Goal: Task Accomplishment & Management: Manage account settings

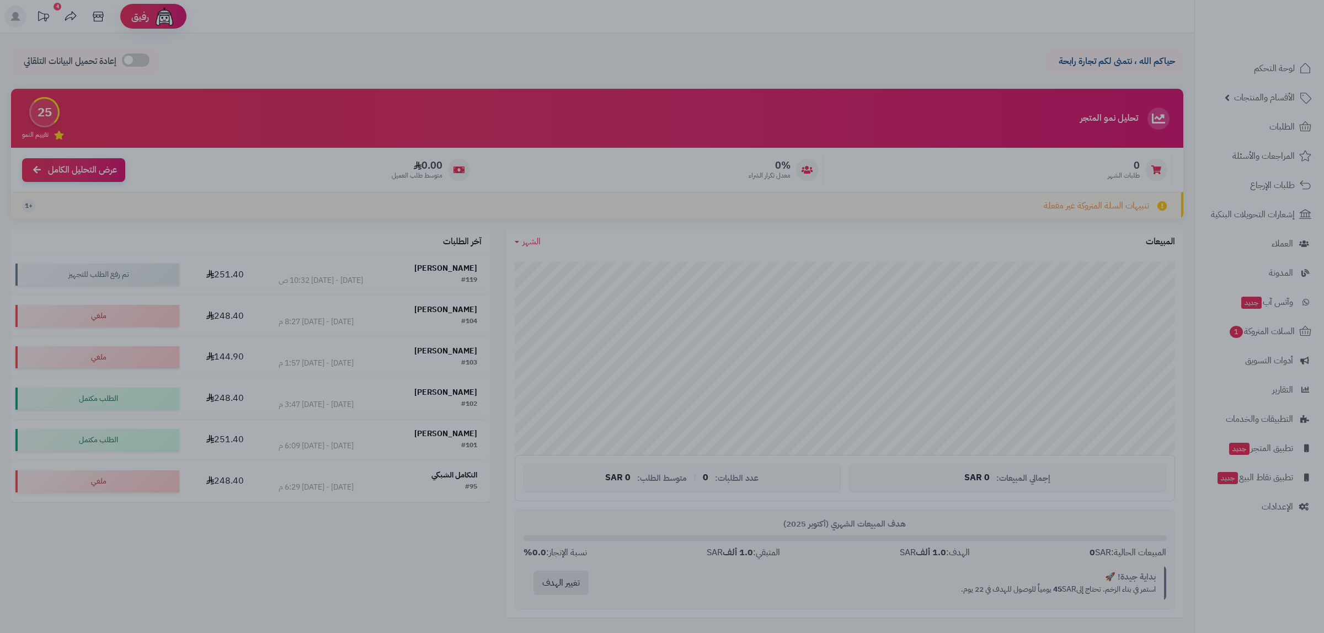
click at [1257, 497] on div at bounding box center [662, 316] width 1324 height 633
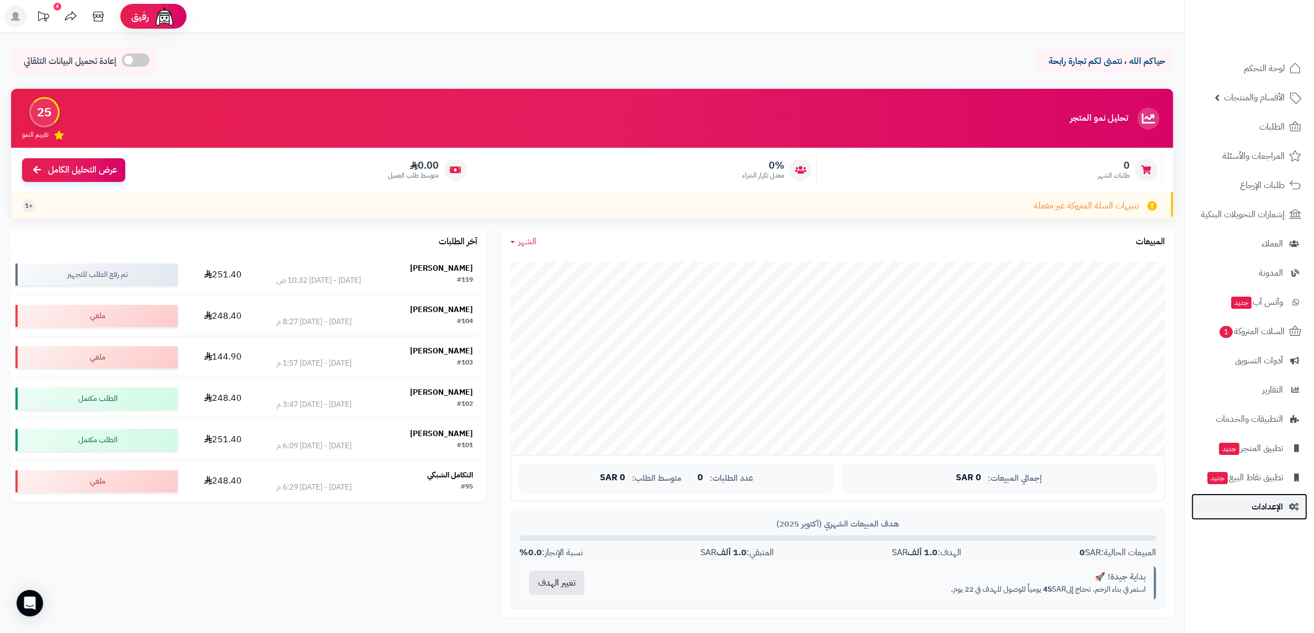
click at [1245, 514] on link "الإعدادات" at bounding box center [1249, 507] width 116 height 26
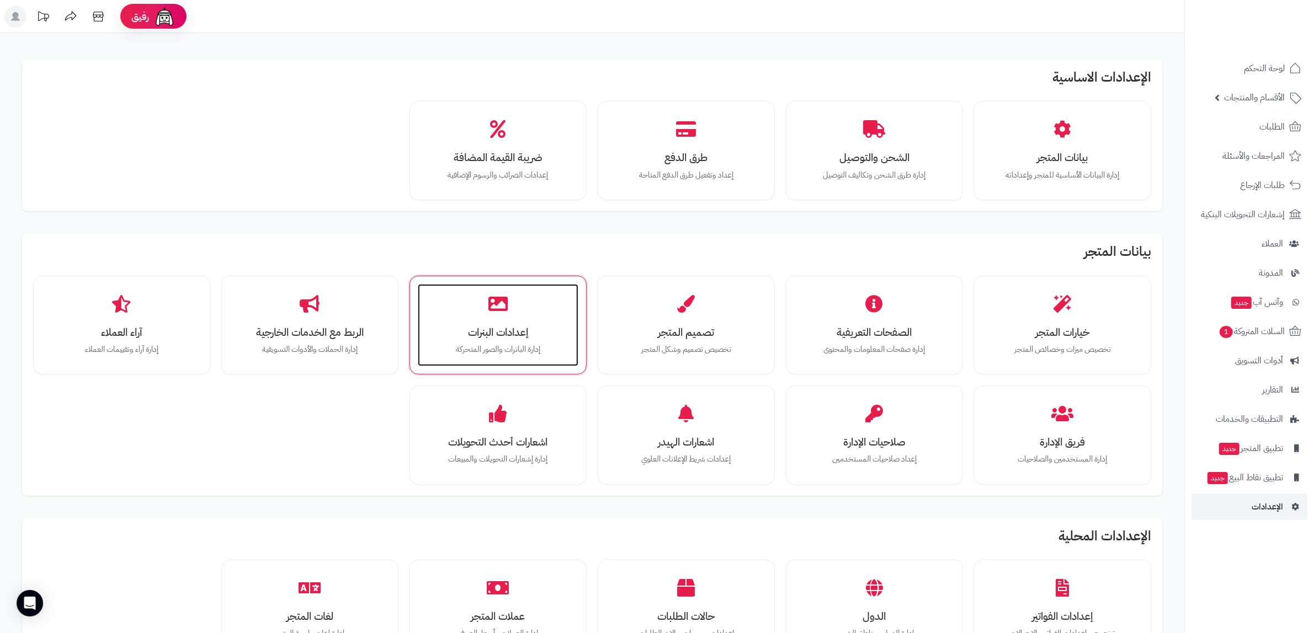
click at [499, 342] on div "إعدادات البنرات إدارة البانرات والصور المتحركة" at bounding box center [498, 325] width 161 height 83
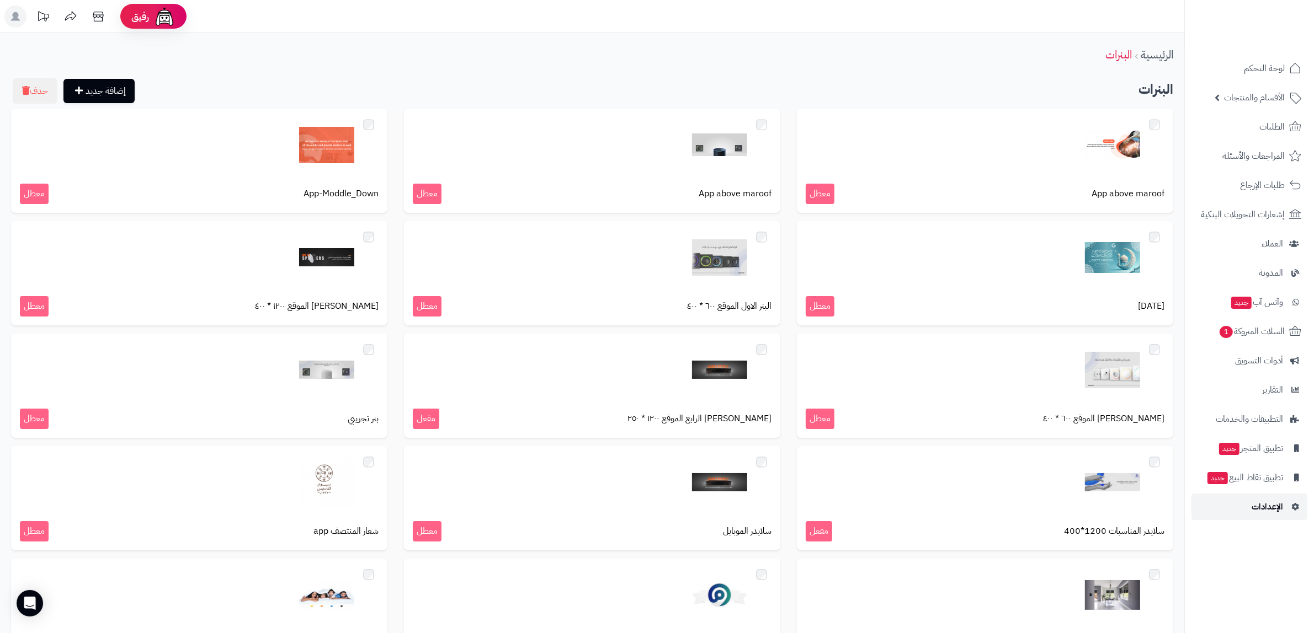
click at [1251, 509] on link "الإعدادات" at bounding box center [1249, 507] width 116 height 26
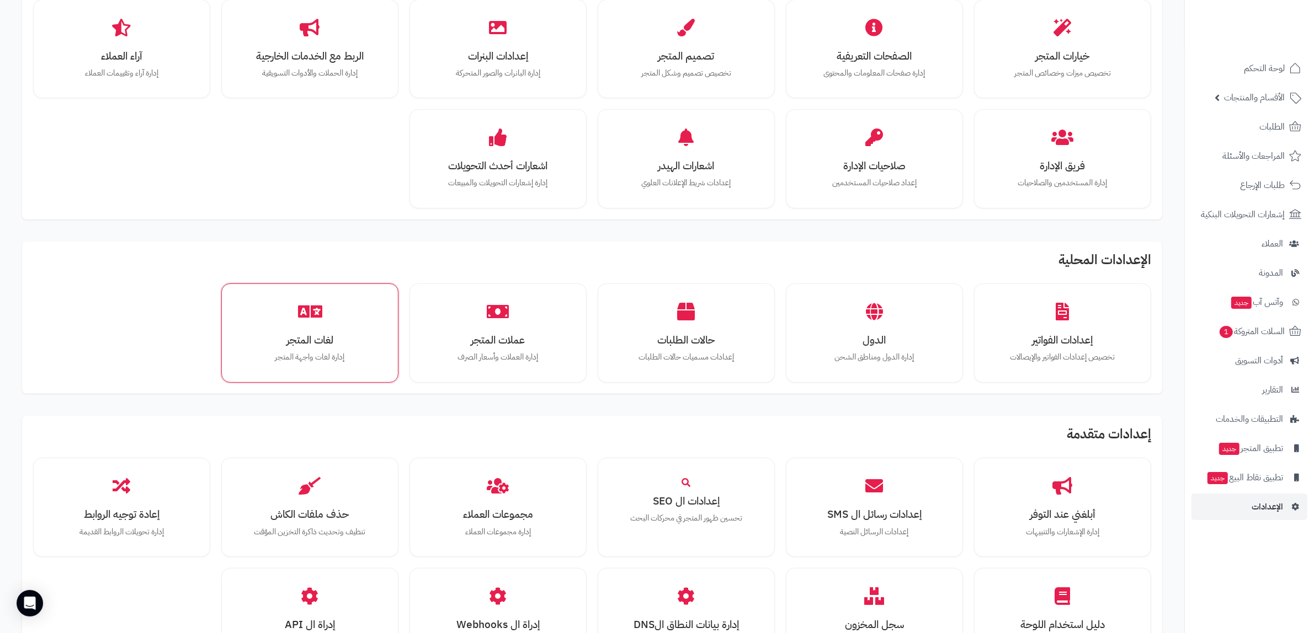
scroll to position [276, 0]
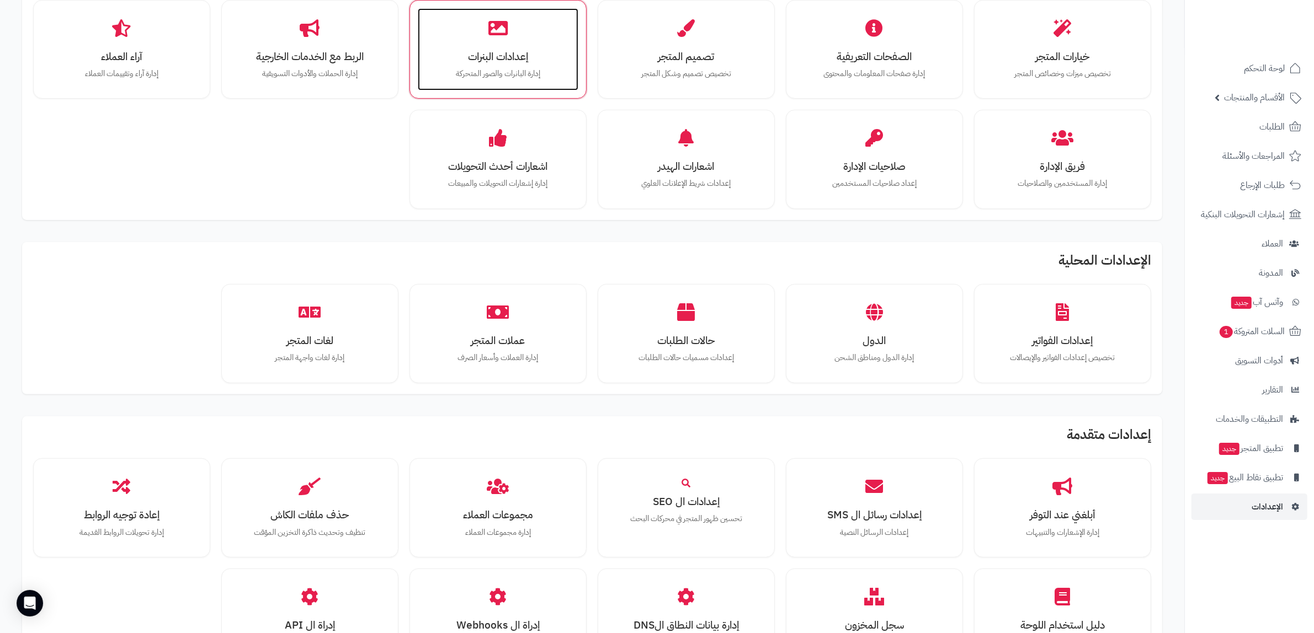
click at [490, 45] on div "إعدادات البنرات إدارة البانرات والصور المتحركة" at bounding box center [498, 49] width 161 height 83
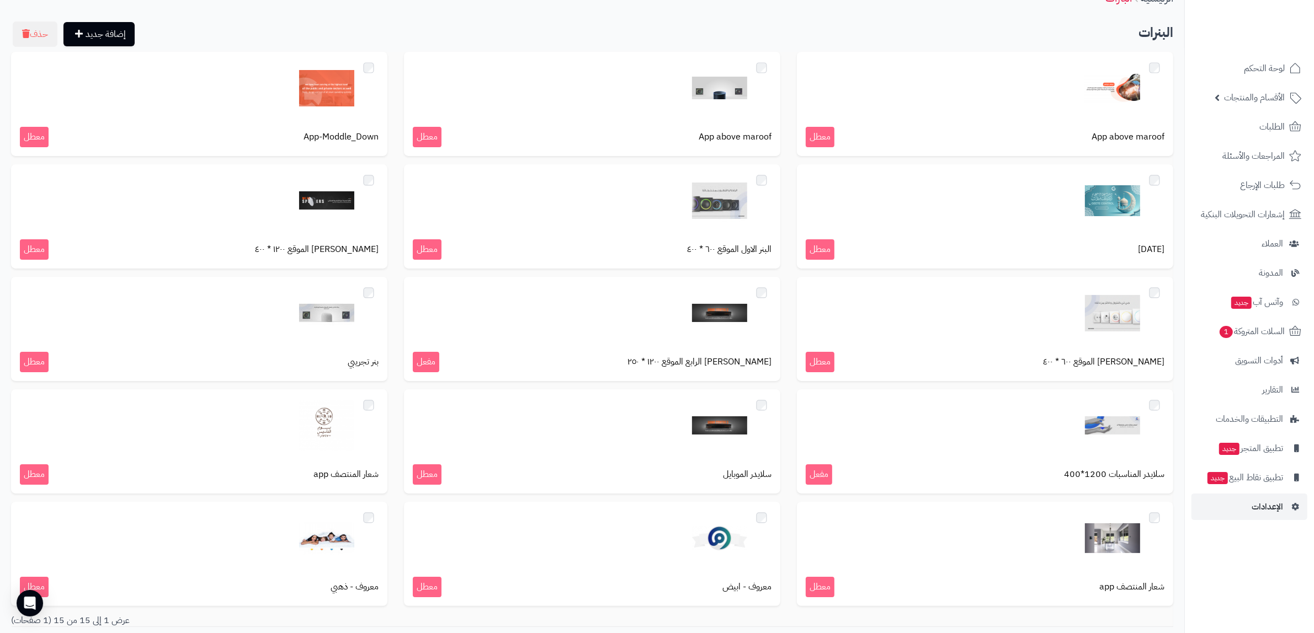
scroll to position [69, 0]
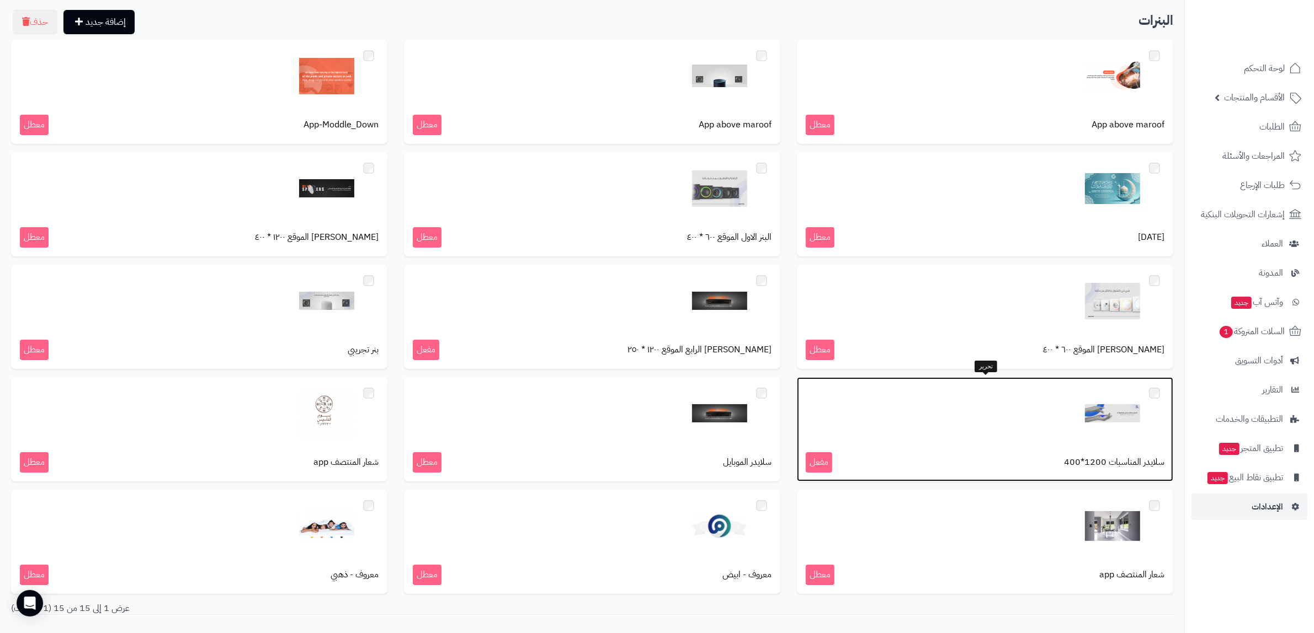
click at [955, 410] on div at bounding box center [984, 413] width 359 height 55
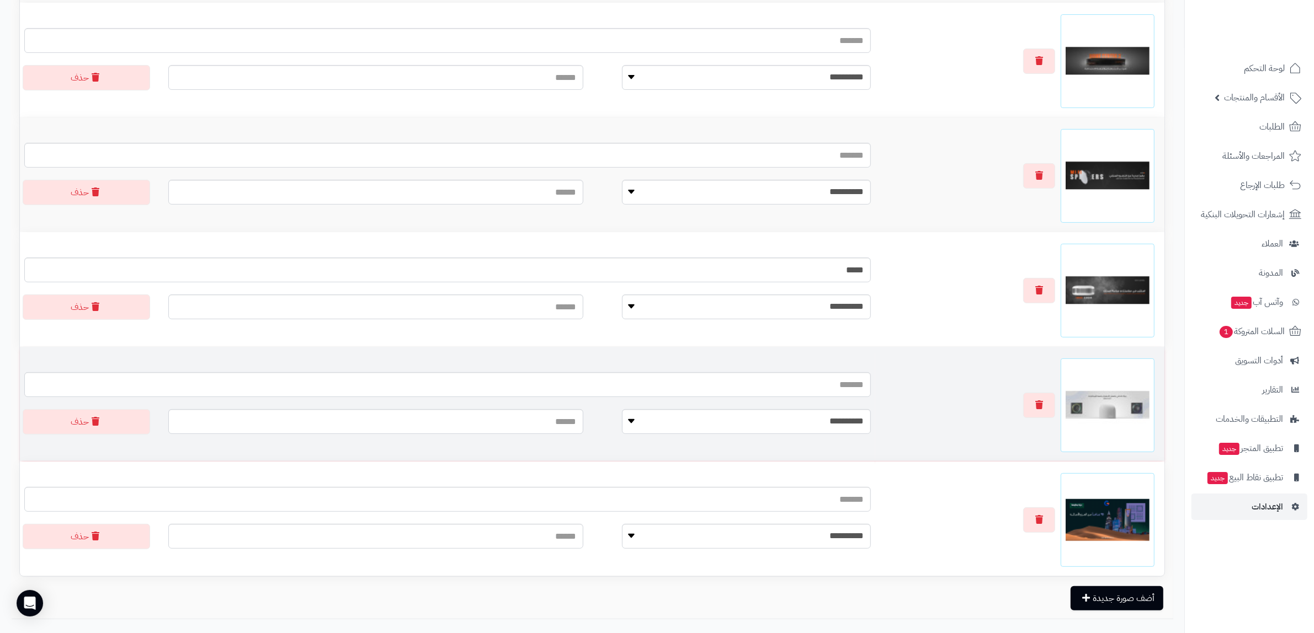
scroll to position [414, 0]
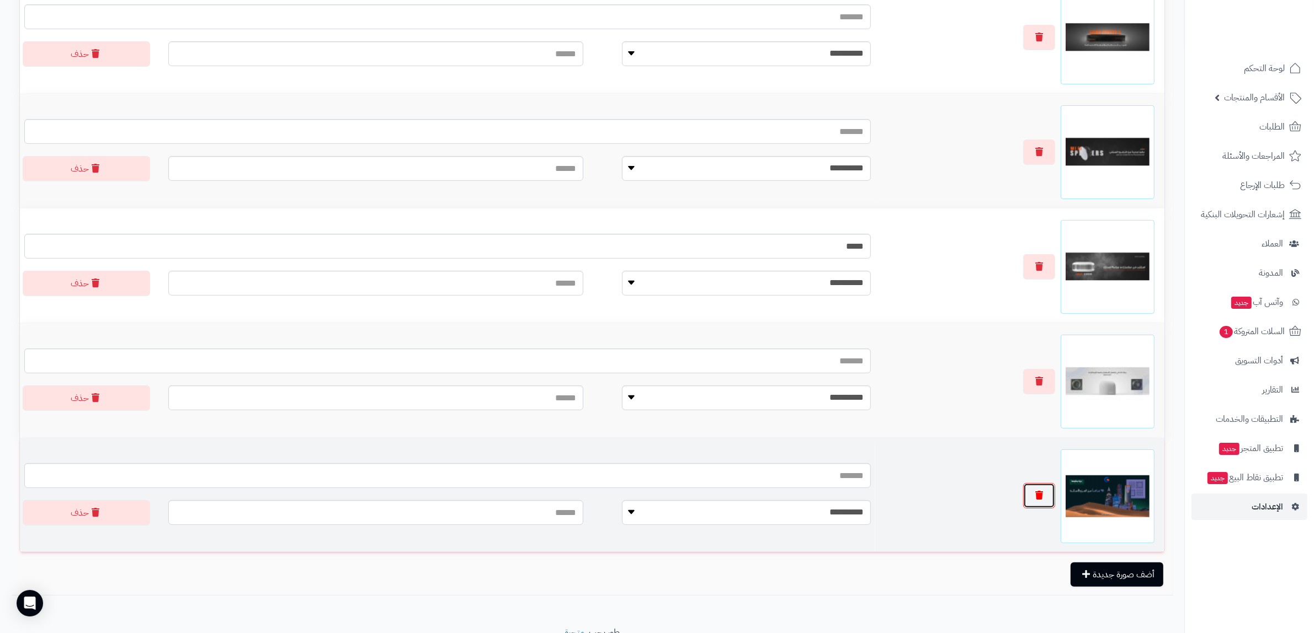
click at [1037, 484] on button "button" at bounding box center [1039, 495] width 32 height 25
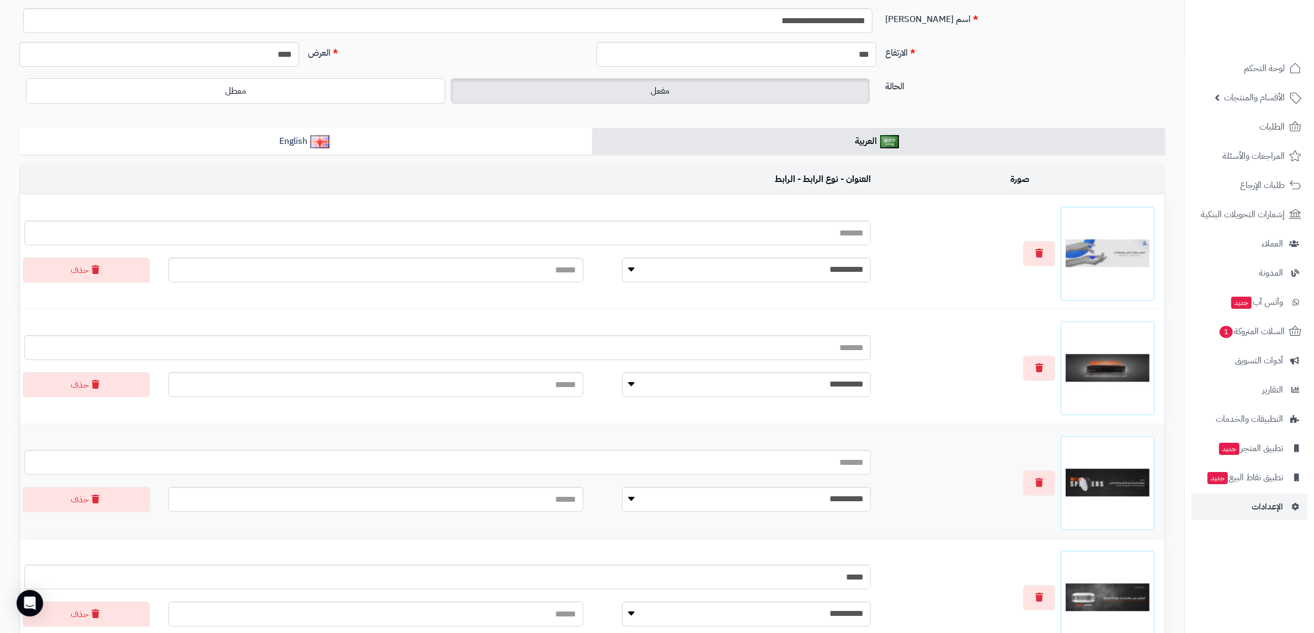
scroll to position [0, 0]
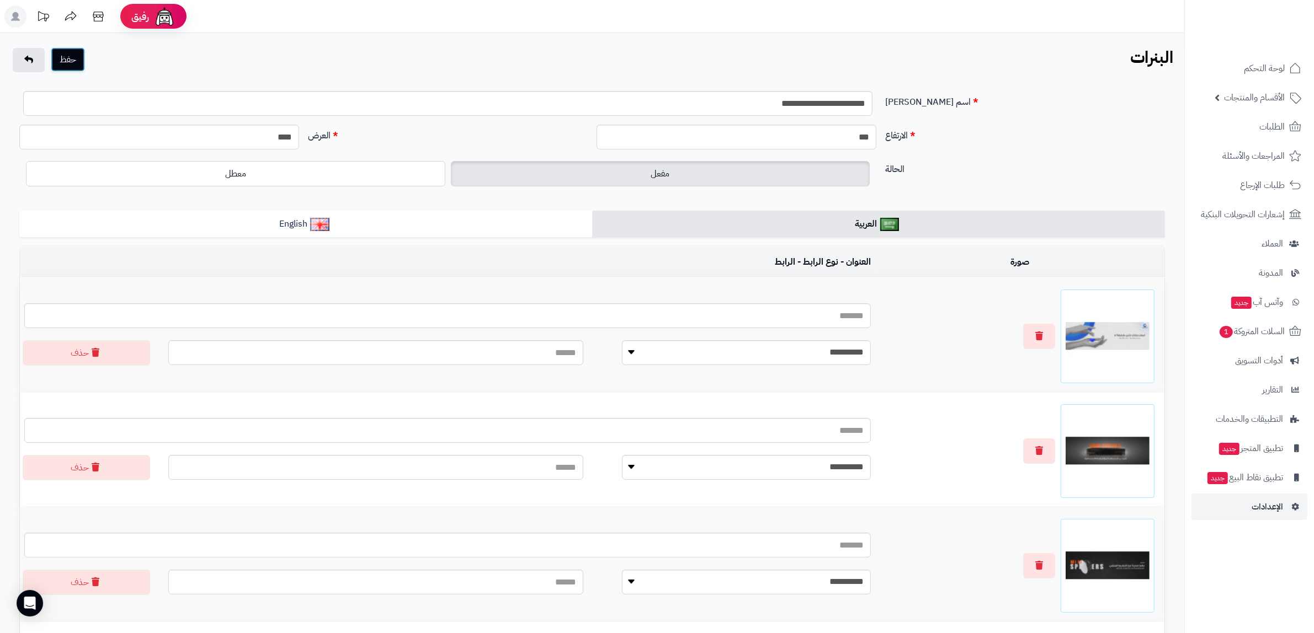
click at [67, 58] on button "حفظ" at bounding box center [68, 59] width 34 height 24
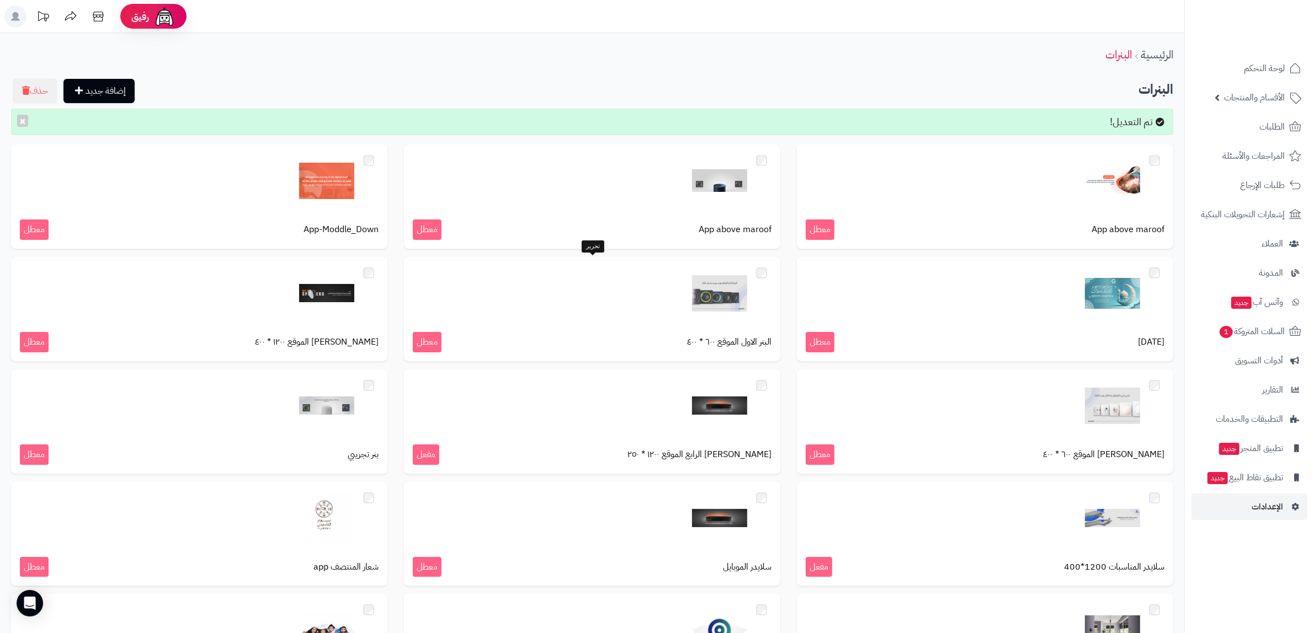
click at [655, 21] on header "رفيق ! الطلبات معالجة مكتمل إرجاع المنتجات العملاء المتواجدون الان 85 عملاء منت…" at bounding box center [657, 16] width 1314 height 33
click at [1269, 93] on span "الأقسام والمنتجات" at bounding box center [1254, 97] width 61 height 15
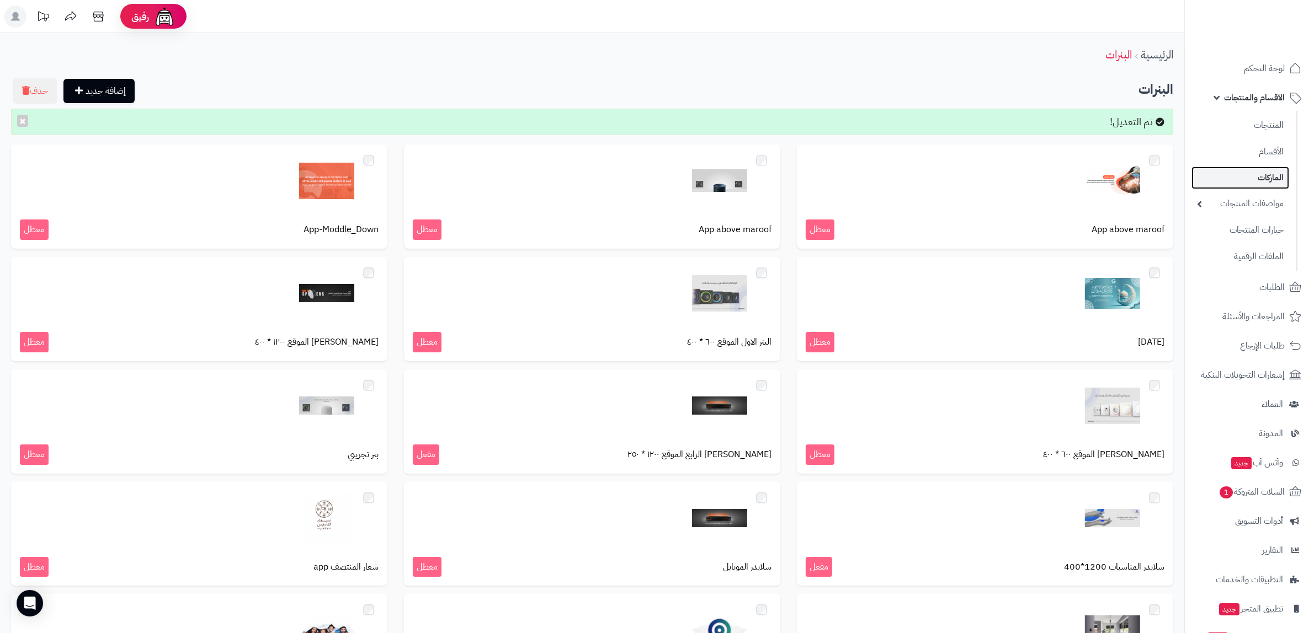
click at [1247, 180] on link "الماركات" at bounding box center [1240, 178] width 98 height 23
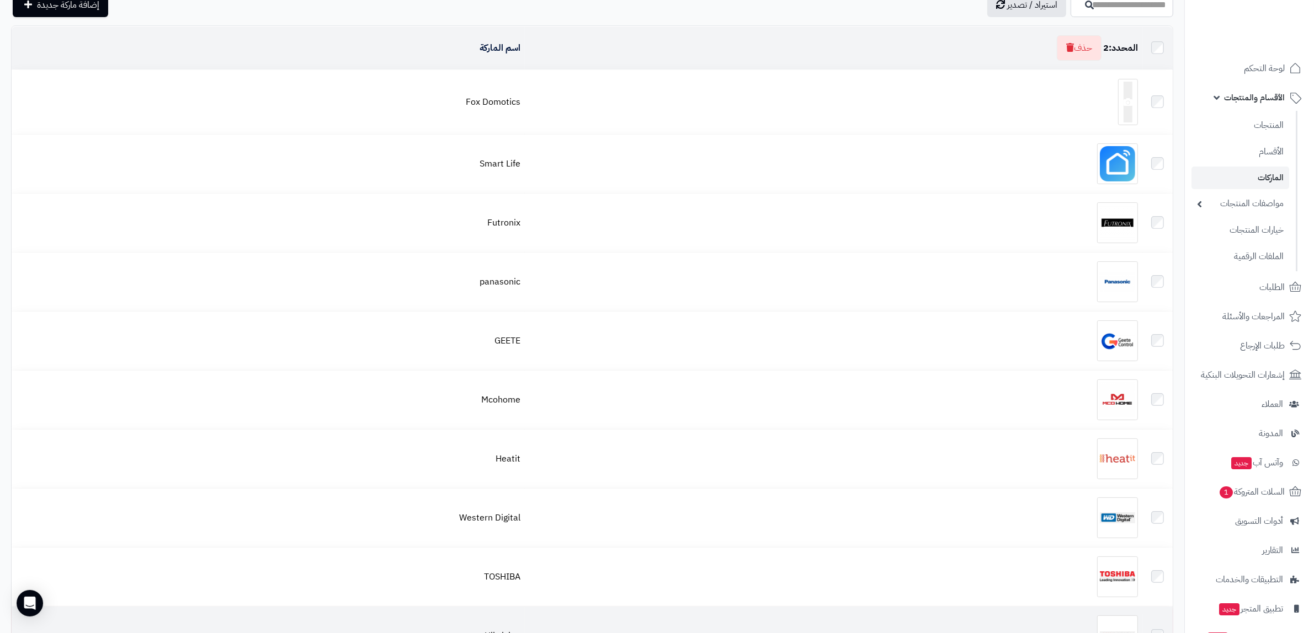
scroll to position [69, 0]
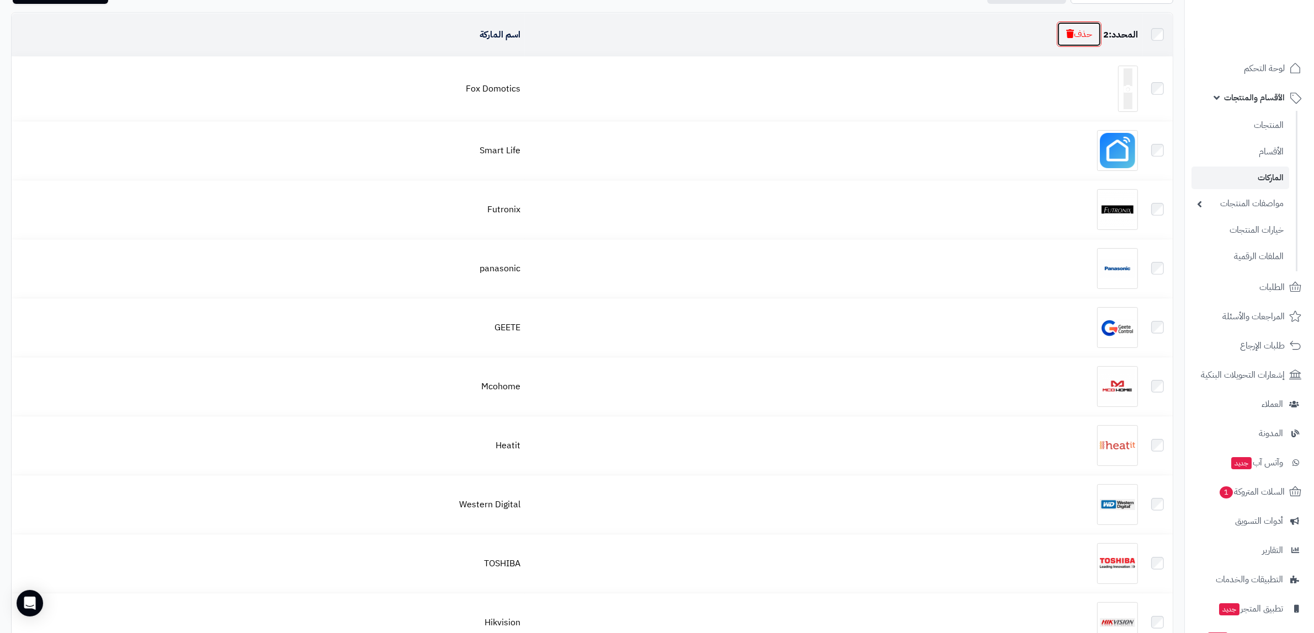
click at [1082, 33] on button "حذف" at bounding box center [1079, 34] width 45 height 25
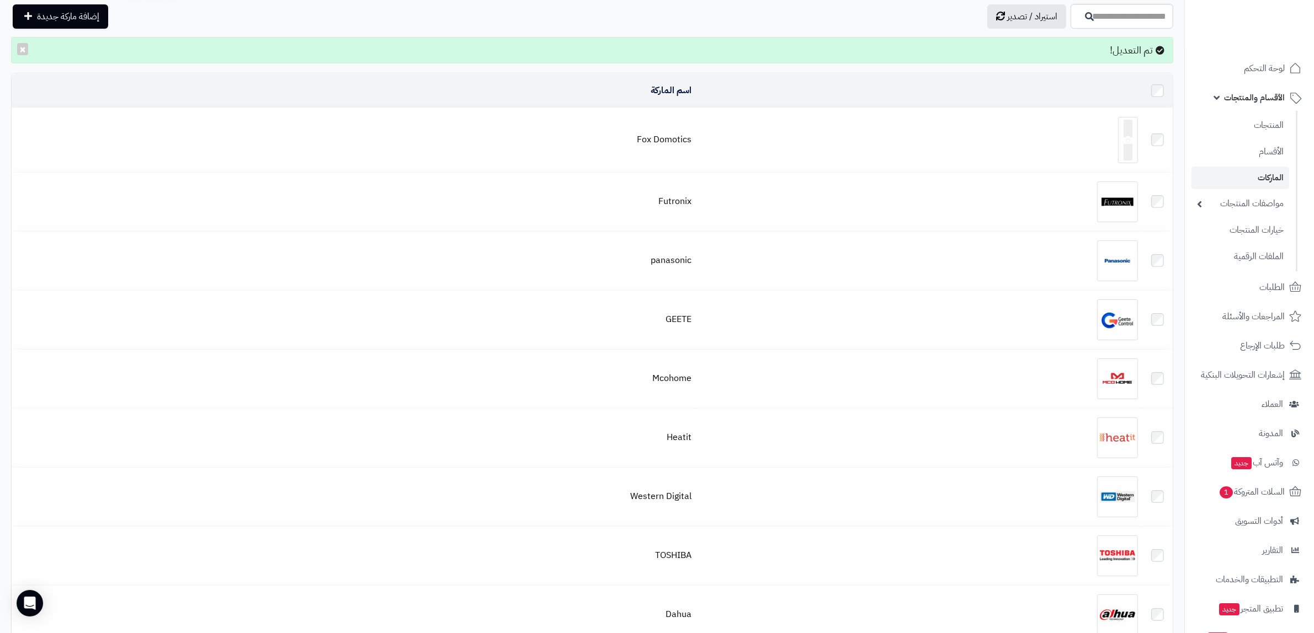
scroll to position [69, 0]
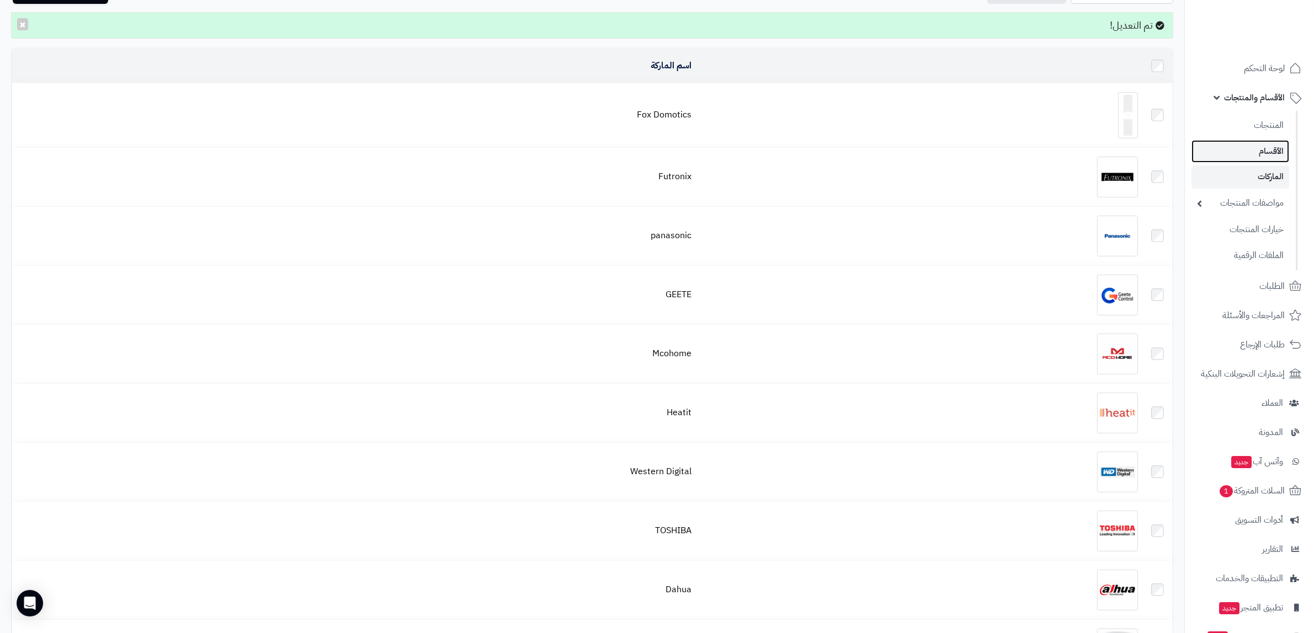
click at [1256, 152] on link "الأقسام" at bounding box center [1240, 151] width 98 height 23
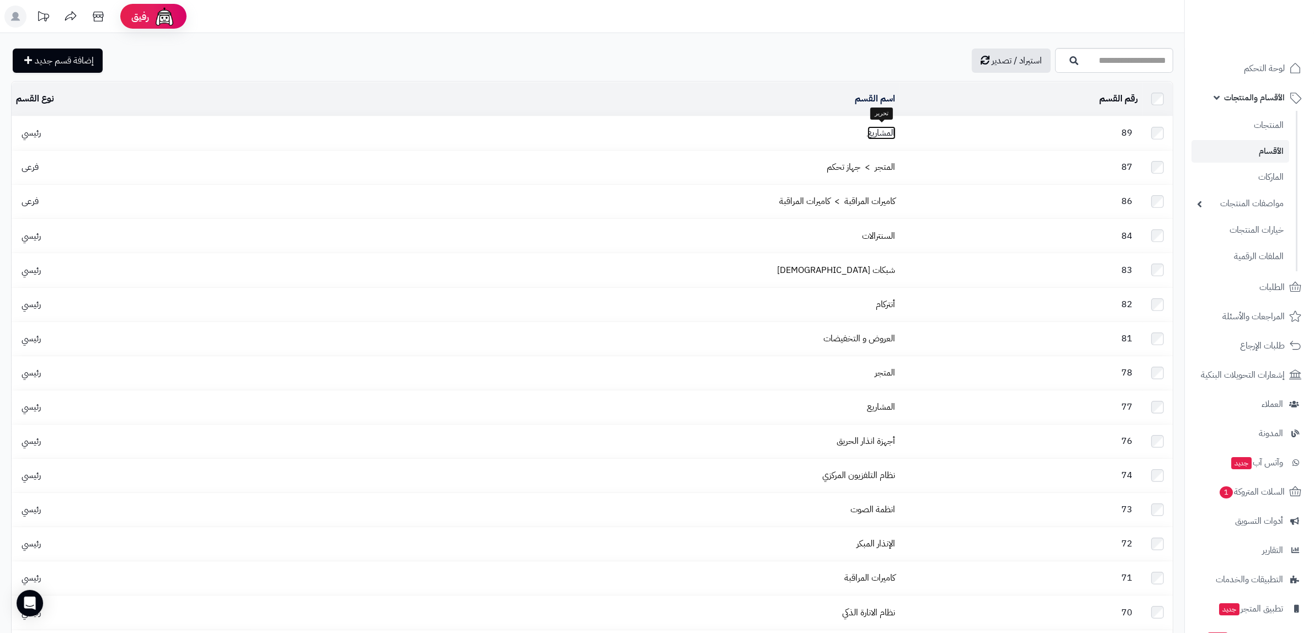
click at [880, 127] on link "المشاريع" at bounding box center [881, 132] width 28 height 13
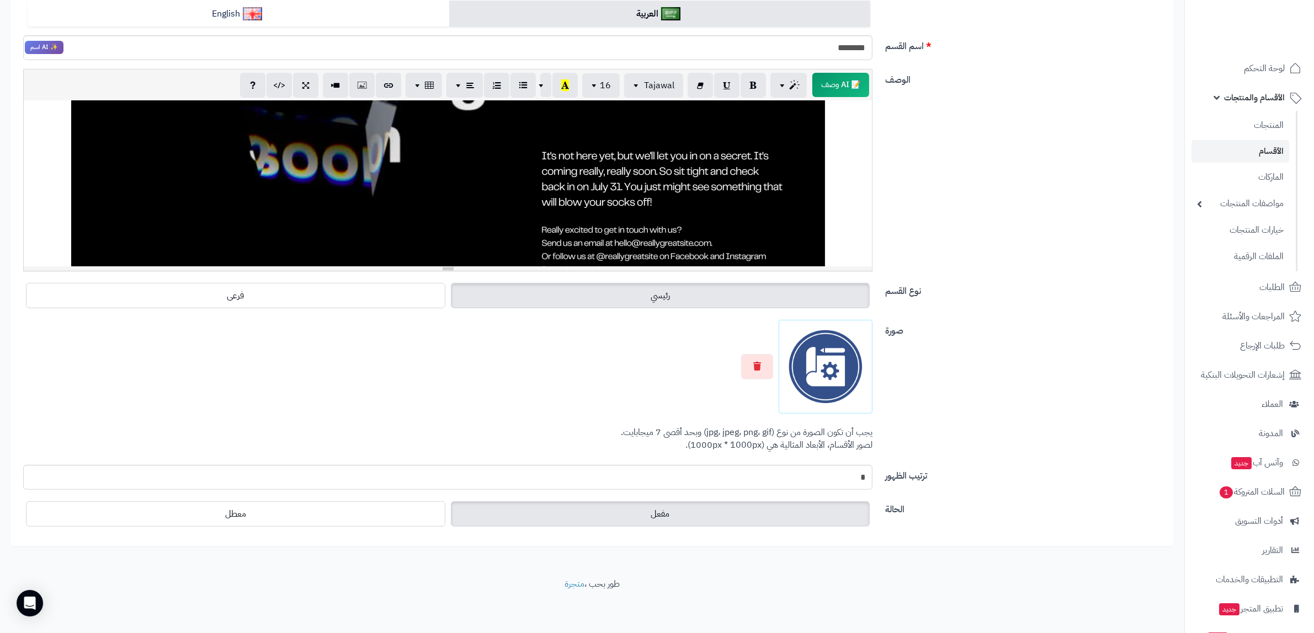
scroll to position [286, 0]
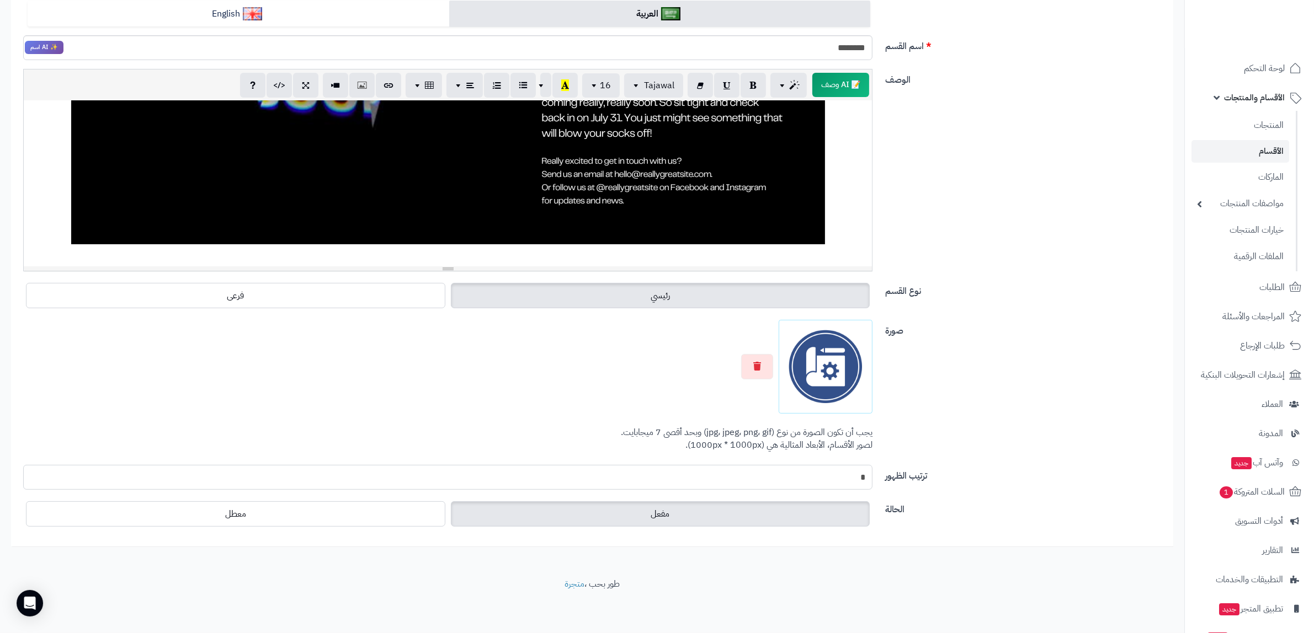
click at [804, 467] on input "*" at bounding box center [447, 477] width 849 height 25
type input "*"
click at [973, 420] on div "صورة اختر الصورة الأساسية يجب أن تكون الصورة من نوع (jpg، jpeg، png، gif) وبحد …" at bounding box center [592, 392] width 1154 height 145
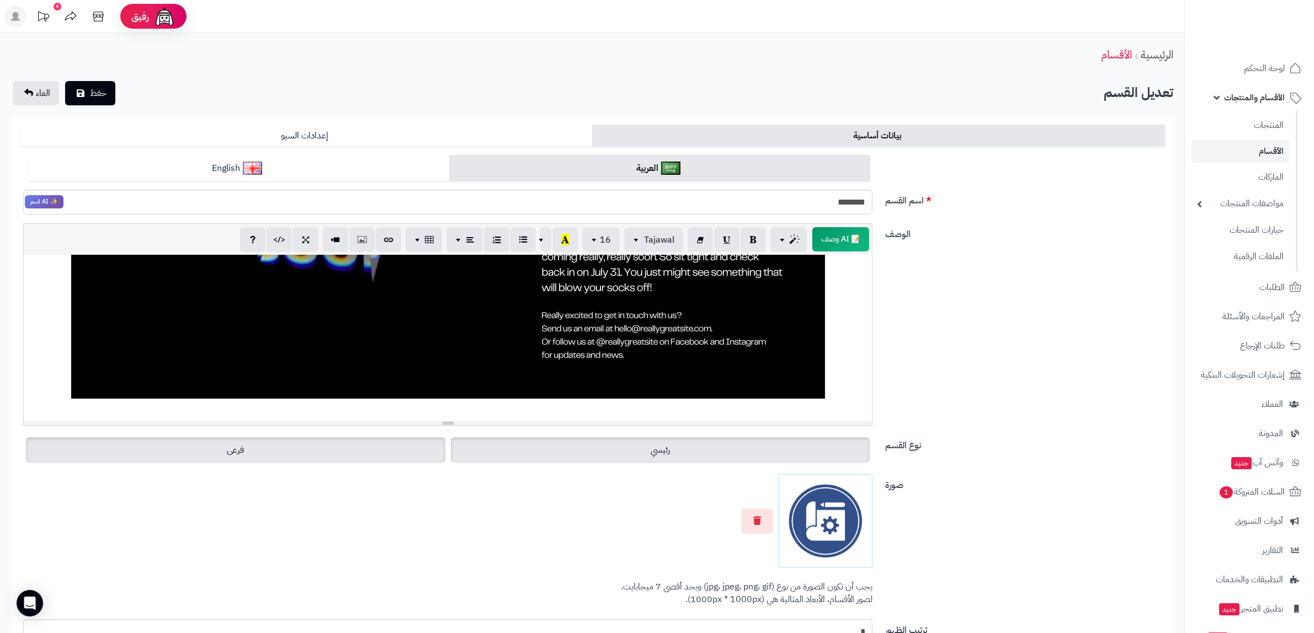
click at [302, 456] on label "فرعى" at bounding box center [235, 450] width 419 height 25
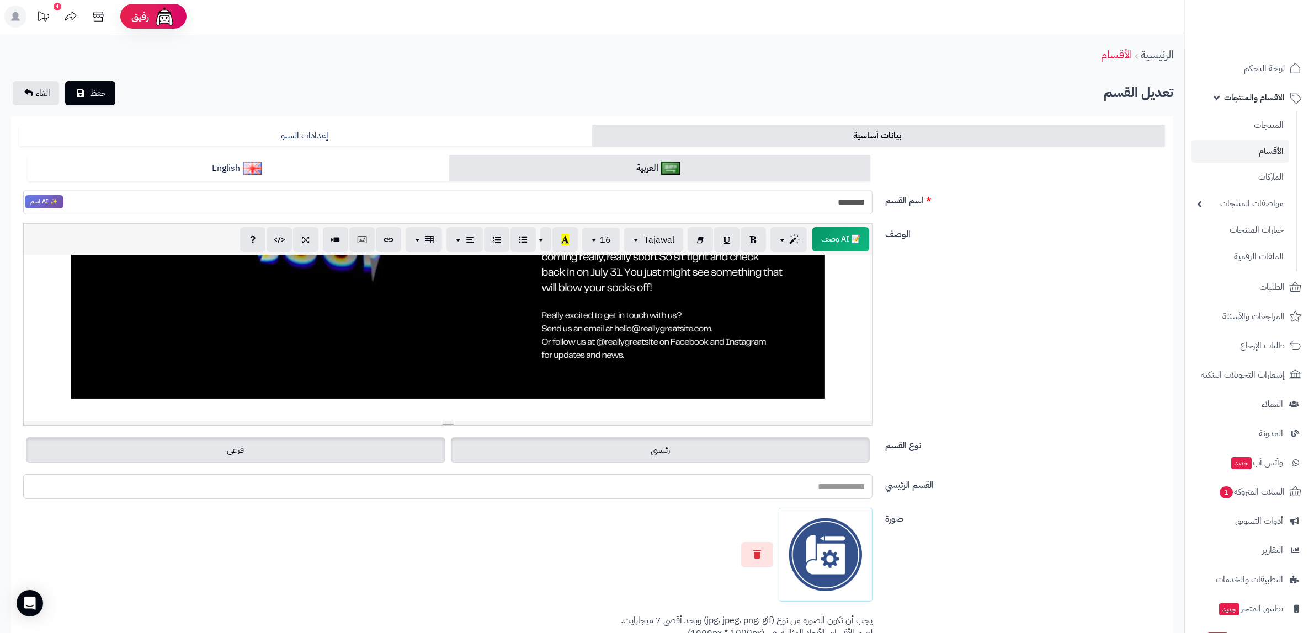
click at [630, 450] on label "رئيسي" at bounding box center [660, 450] width 419 height 25
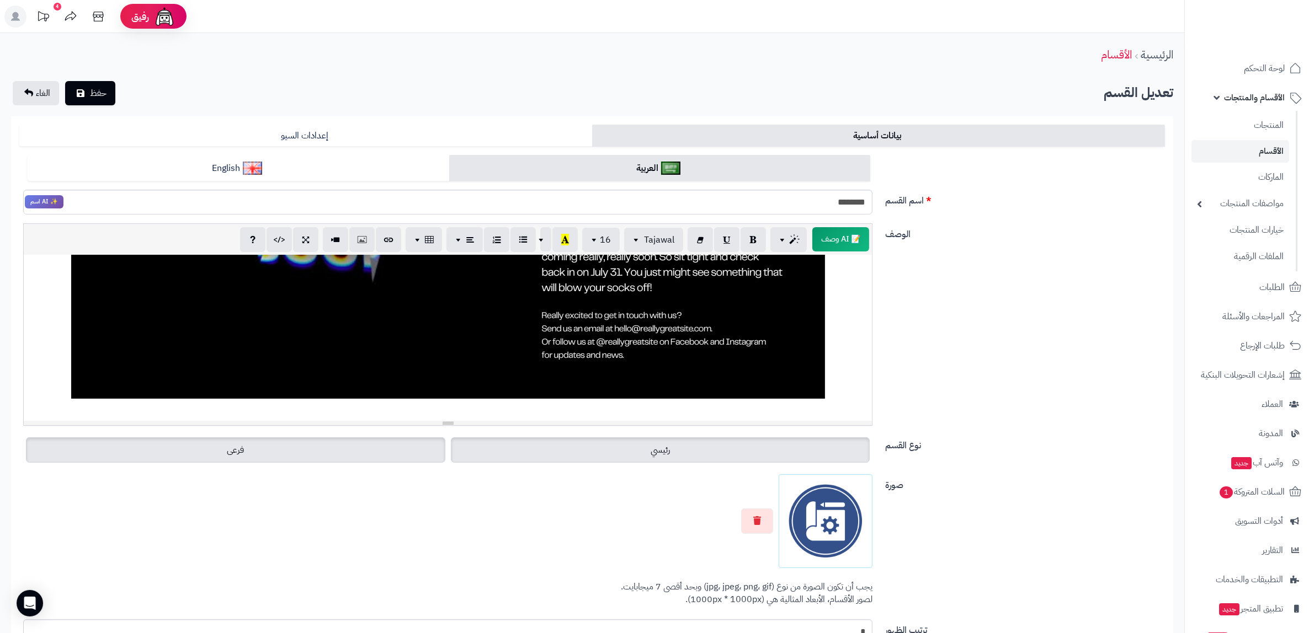
click at [362, 449] on label "فرعى" at bounding box center [235, 450] width 419 height 25
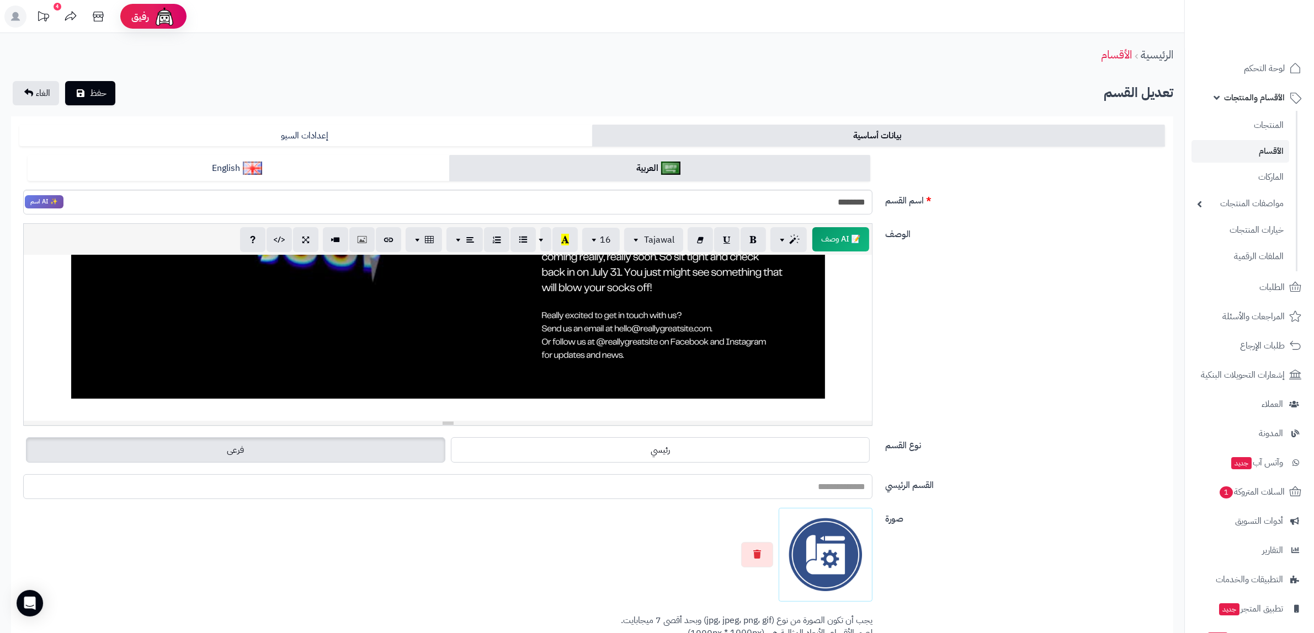
click at [799, 487] on input "القسم الرئيسي" at bounding box center [447, 486] width 849 height 25
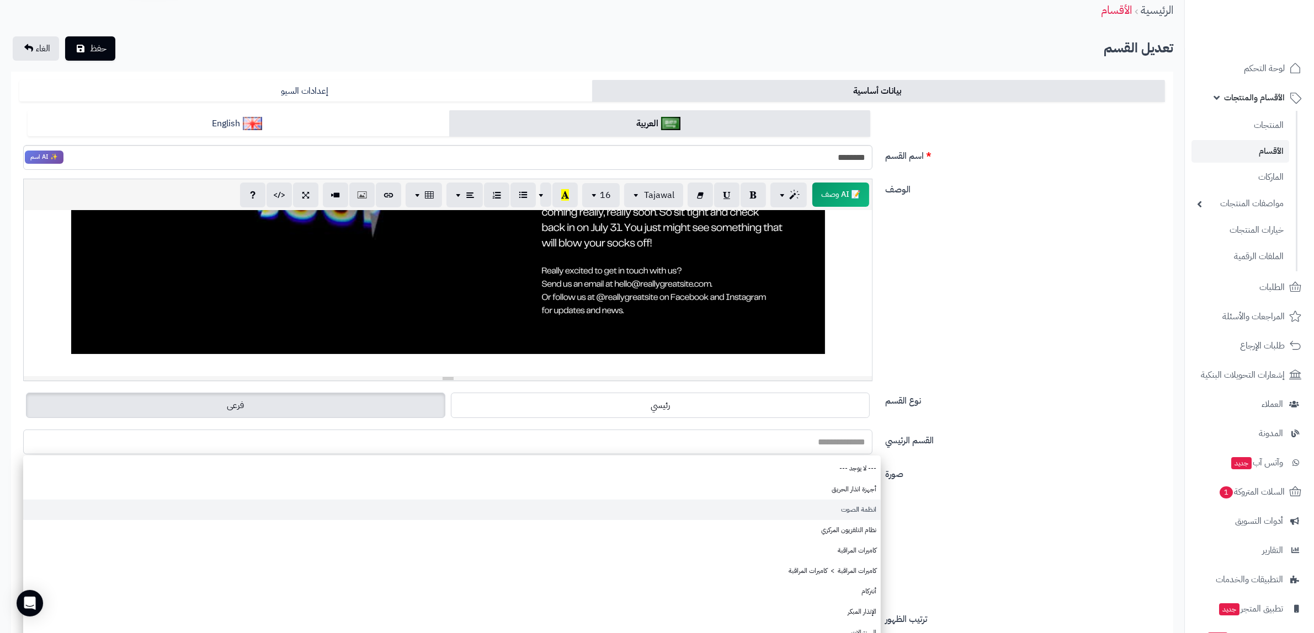
scroll to position [69, 0]
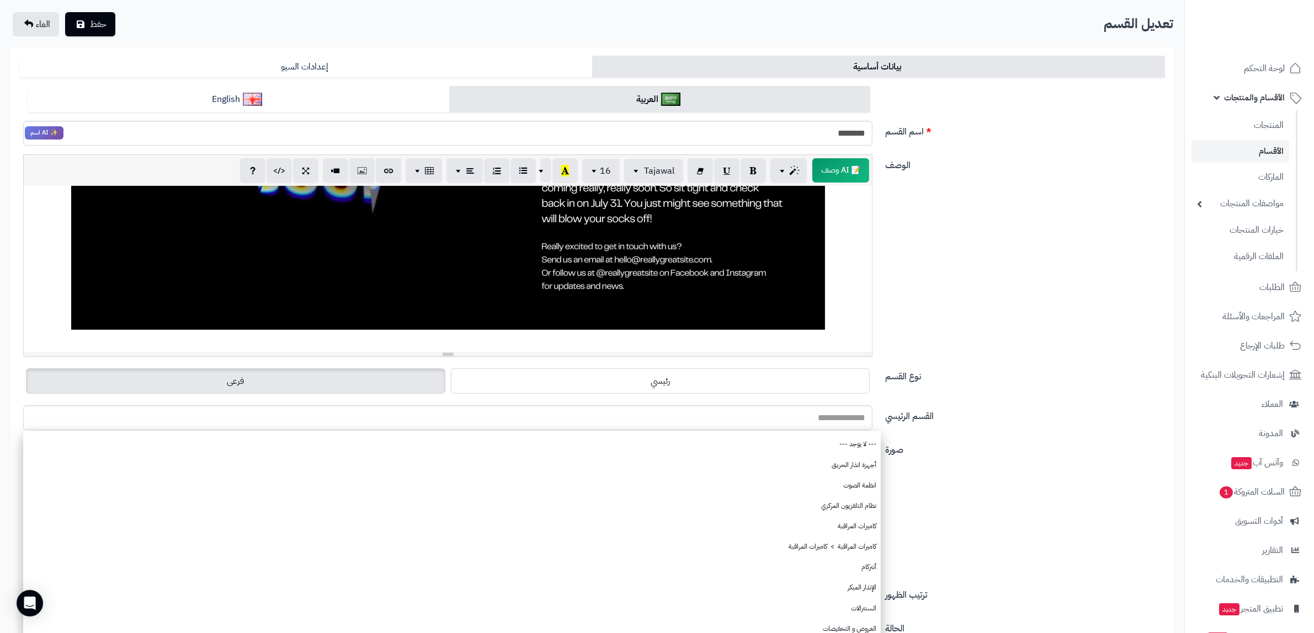
click at [997, 398] on div "نوع القسم رئيسي فرعى" at bounding box center [592, 386] width 1154 height 40
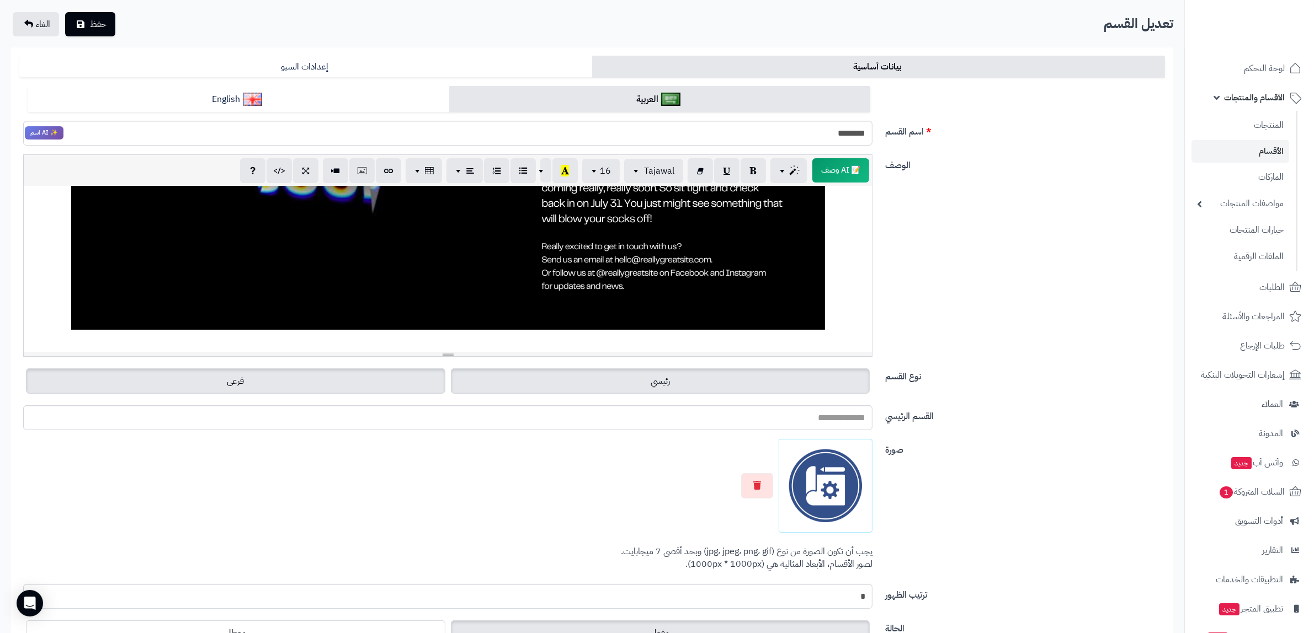
click at [765, 386] on label "رئيسي" at bounding box center [660, 381] width 419 height 25
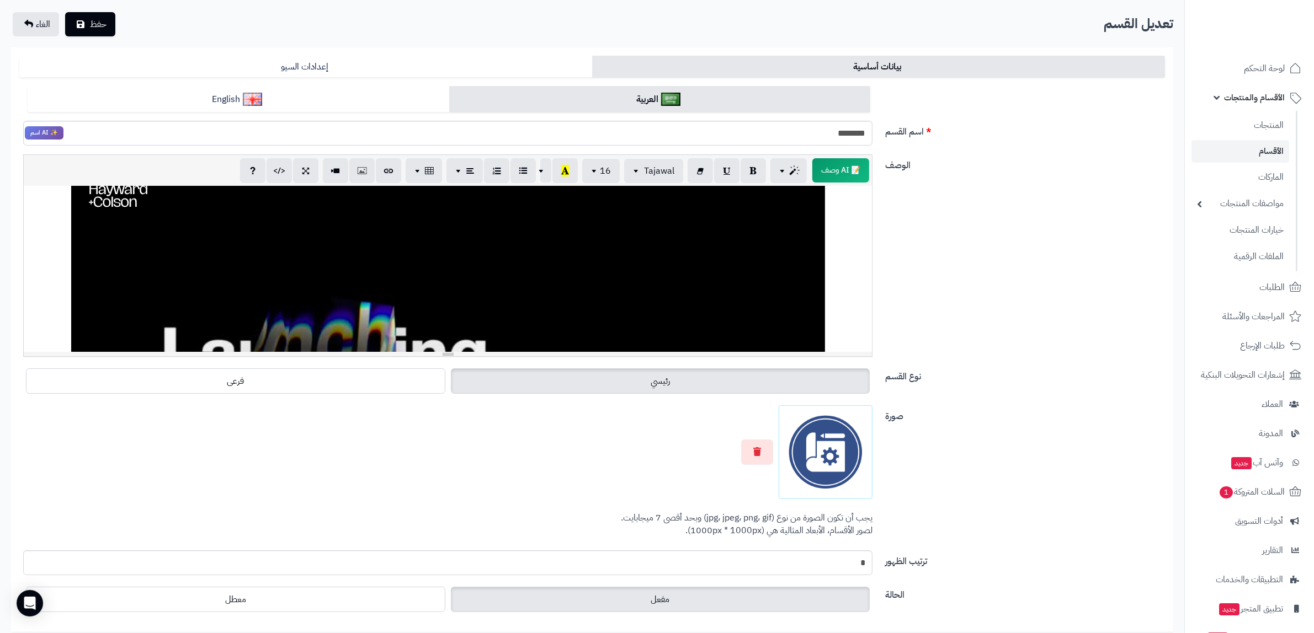
scroll to position [0, 0]
